Goal: Find specific page/section: Find specific page/section

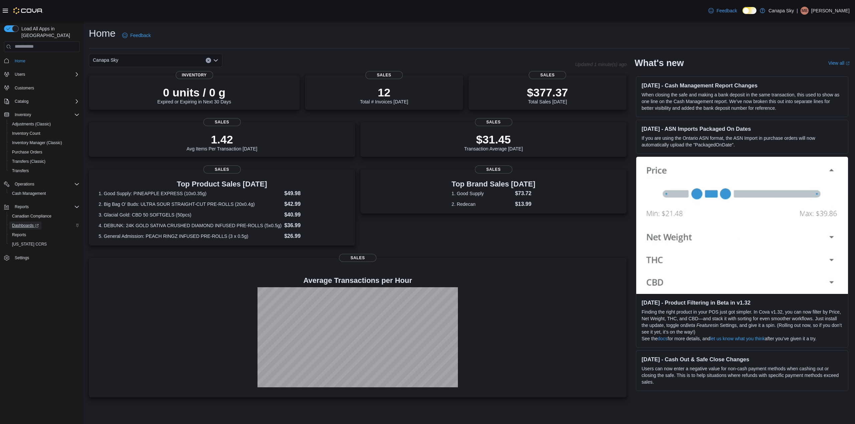
click at [25, 223] on span "Dashboards" at bounding box center [25, 225] width 27 height 5
